Goal: Information Seeking & Learning: Learn about a topic

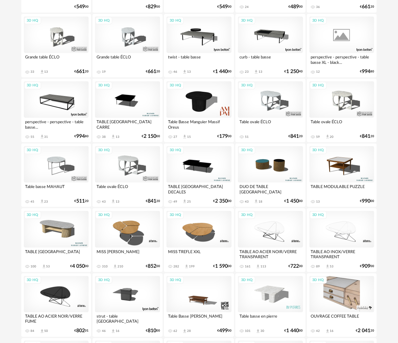
scroll to position [381, 0]
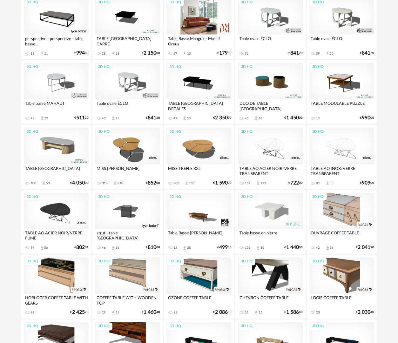
click at [204, 23] on div "3D HQ" at bounding box center [198, 16] width 65 height 37
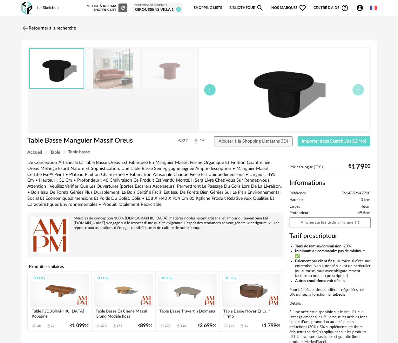
click at [210, 90] on icon "button" at bounding box center [210, 90] width 4 height 4
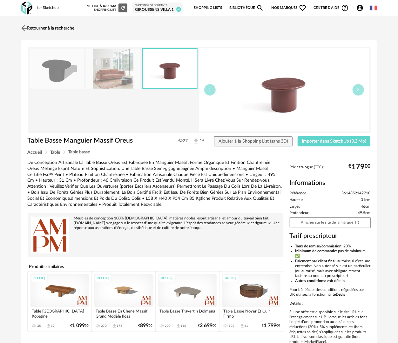
click at [67, 28] on link "Retourner à la recherche" at bounding box center [47, 28] width 55 height 14
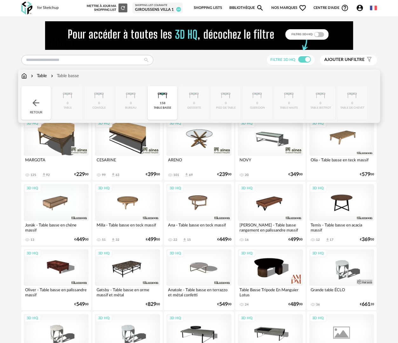
click at [43, 77] on div "Table" at bounding box center [38, 76] width 17 height 6
